Goal: Task Accomplishment & Management: Manage account settings

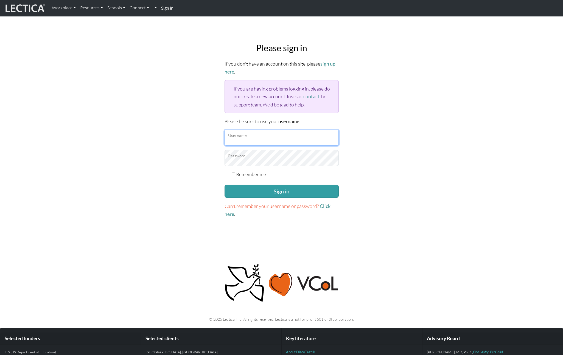
click at [267, 130] on input "Username" at bounding box center [282, 138] width 114 height 16
type input "danieladonai"
click at [253, 176] on label "Remember me" at bounding box center [251, 174] width 30 height 8
click at [235, 176] on input "Remember me" at bounding box center [234, 175] width 4 height 4
checkbox input "true"
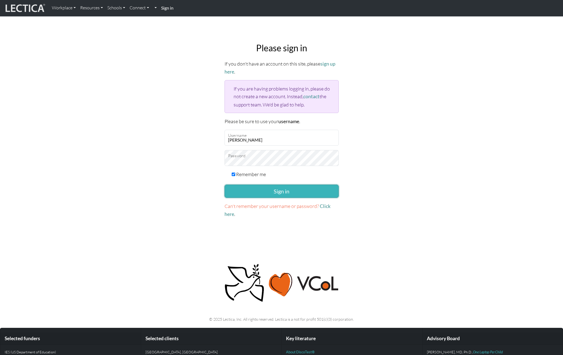
click at [268, 192] on button "Sign in" at bounding box center [282, 191] width 114 height 13
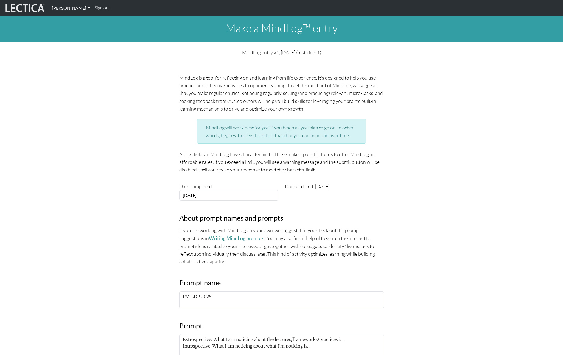
click at [66, 12] on link "[PERSON_NAME]" at bounding box center [71, 8] width 43 height 12
click at [66, 24] on ul "My Profile" at bounding box center [77, 22] width 45 height 10
click at [63, 12] on link "[PERSON_NAME]" at bounding box center [71, 8] width 43 height 12
click at [65, 22] on link "My Profile" at bounding box center [77, 20] width 45 height 7
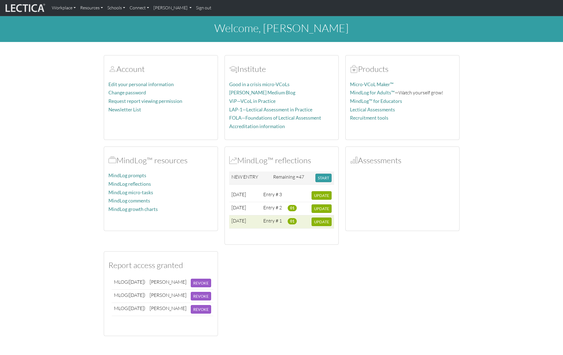
click at [292, 222] on span "01" at bounding box center [292, 221] width 9 height 6
click at [268, 221] on td "Entry # 1" at bounding box center [273, 221] width 24 height 13
click at [240, 220] on span "2025-08-06" at bounding box center [238, 221] width 15 height 6
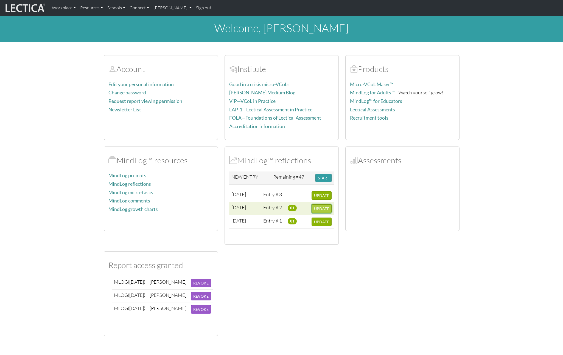
click at [321, 207] on span "UPDATE" at bounding box center [321, 208] width 15 height 5
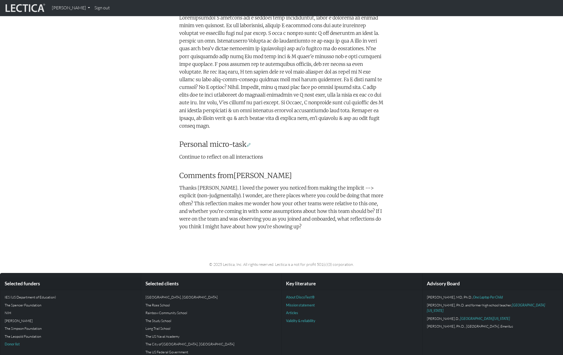
scroll to position [252, 0]
